Goal: Browse casually: Explore the website without a specific task or goal

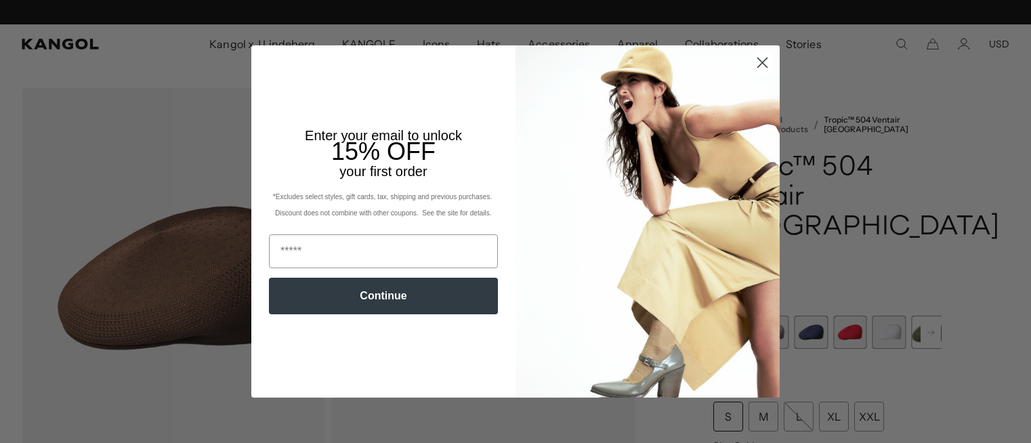
scroll to position [0, 279]
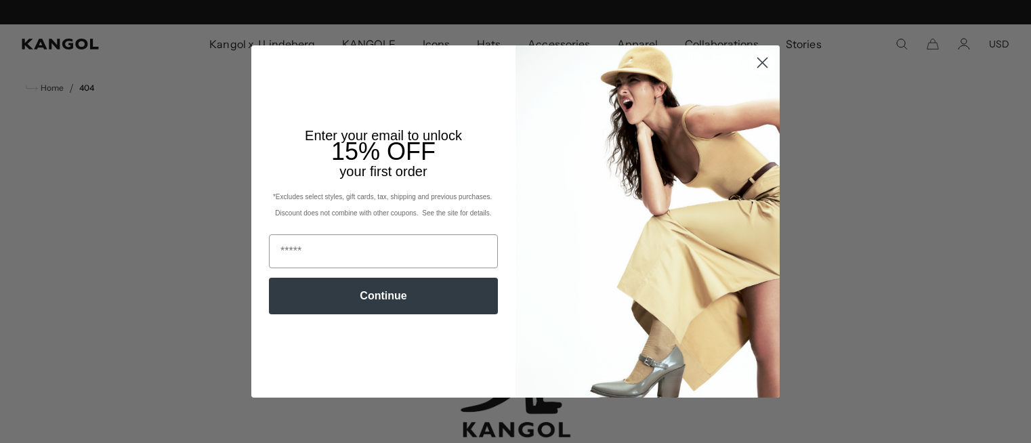
scroll to position [0, 279]
